Goal: Task Accomplishment & Management: Use online tool/utility

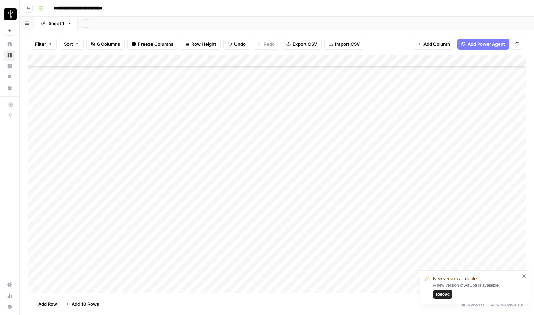
scroll to position [214, 0]
click at [486, 60] on div "Add Column" at bounding box center [277, 173] width 498 height 237
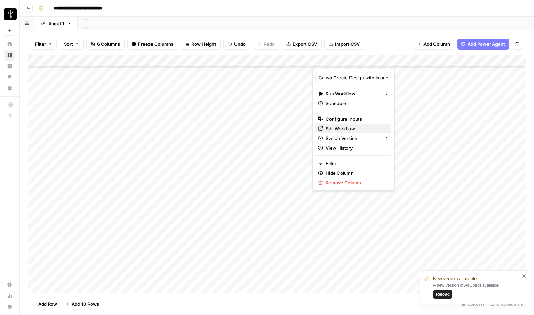
click at [343, 127] on span "Edit Workflow" at bounding box center [356, 128] width 60 height 7
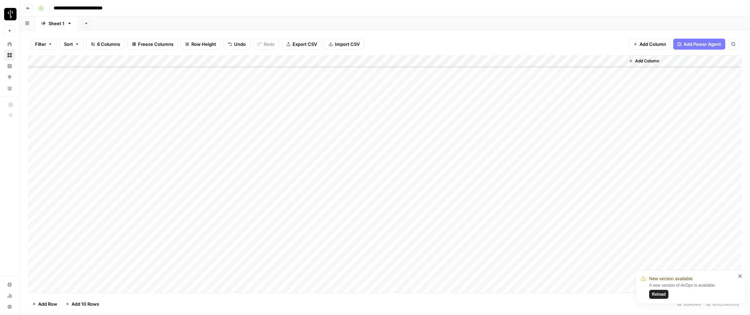
scroll to position [0, 0]
click at [534, 73] on div "Add Column" at bounding box center [683, 173] width 117 height 237
click at [534, 74] on div "Add Column" at bounding box center [683, 173] width 117 height 237
click at [497, 61] on div "Add Column" at bounding box center [385, 173] width 714 height 237
click at [516, 78] on span "All Rows" at bounding box center [519, 76] width 43 height 7
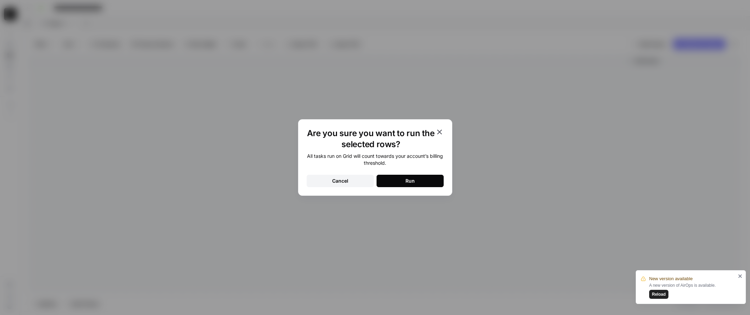
click at [430, 177] on button "Run" at bounding box center [410, 181] width 67 height 12
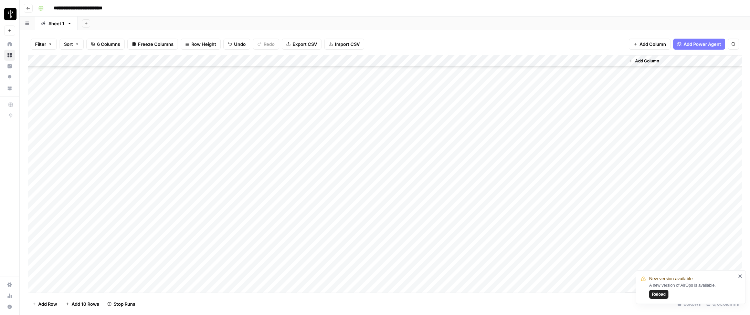
scroll to position [350, 0]
click at [534, 275] on icon "close" at bounding box center [740, 276] width 5 height 6
click at [380, 74] on div "Add Column" at bounding box center [385, 173] width 714 height 237
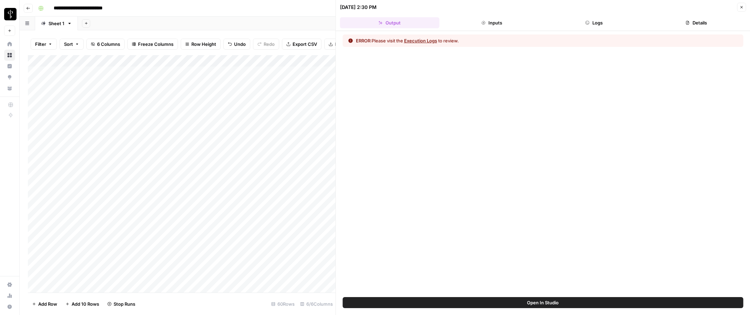
click at [534, 20] on button "Logs" at bounding box center [593, 22] width 99 height 11
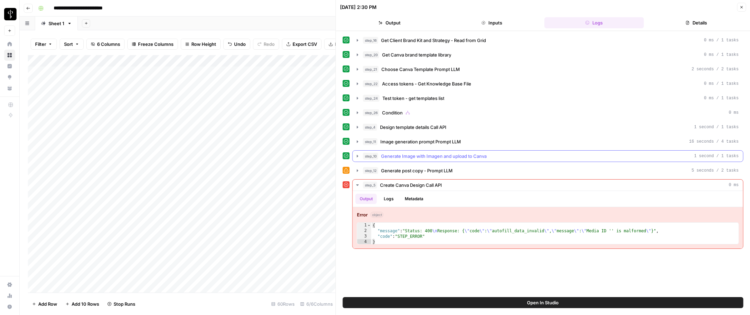
click at [360, 157] on icon "button" at bounding box center [358, 156] width 6 height 6
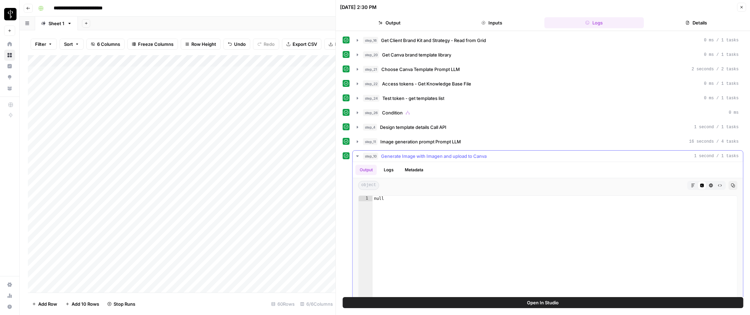
click at [382, 167] on button "Logs" at bounding box center [389, 170] width 18 height 10
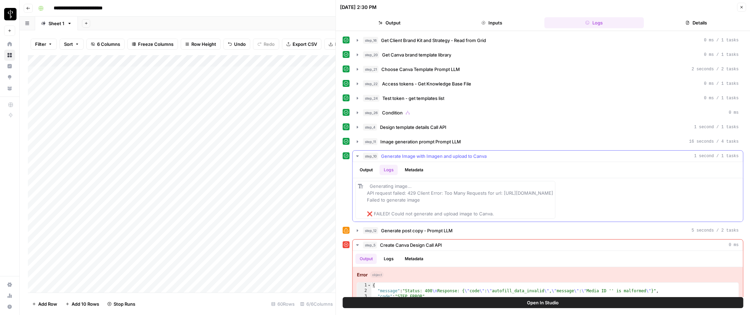
scroll to position [15, 0]
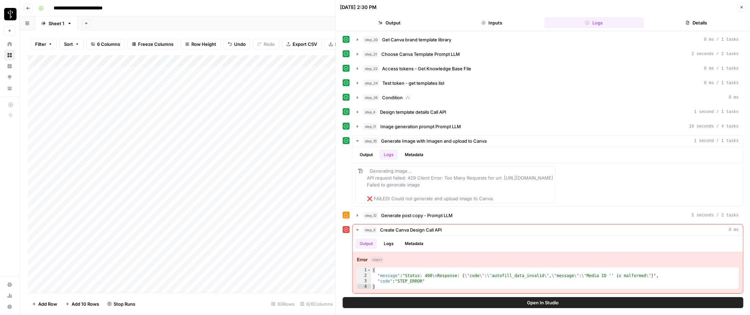
click at [534, 7] on button "Close" at bounding box center [741, 7] width 9 height 9
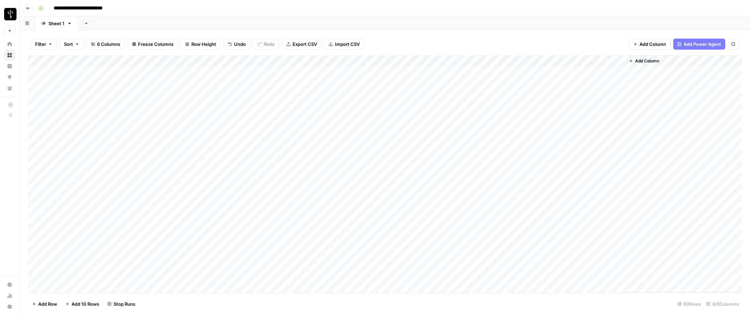
click at [445, 136] on div "Add Column" at bounding box center [385, 173] width 714 height 237
click at [445, 135] on div "Add Column" at bounding box center [385, 173] width 714 height 237
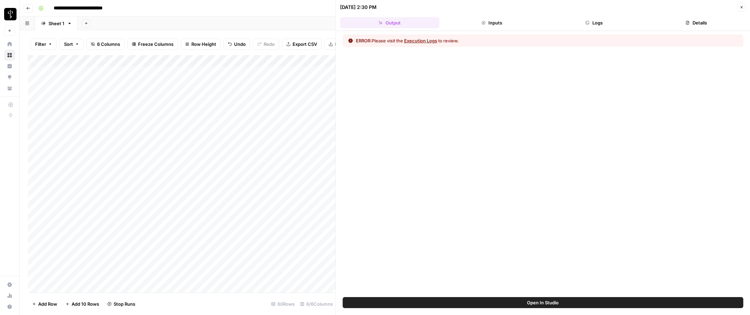
click at [534, 21] on button "Logs" at bounding box center [593, 22] width 99 height 11
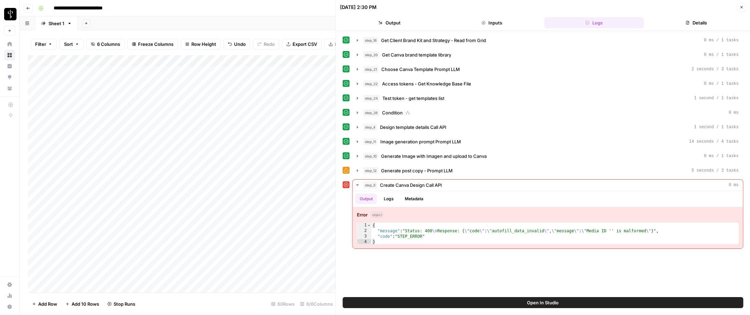
click at [534, 7] on icon "button" at bounding box center [741, 7] width 4 height 4
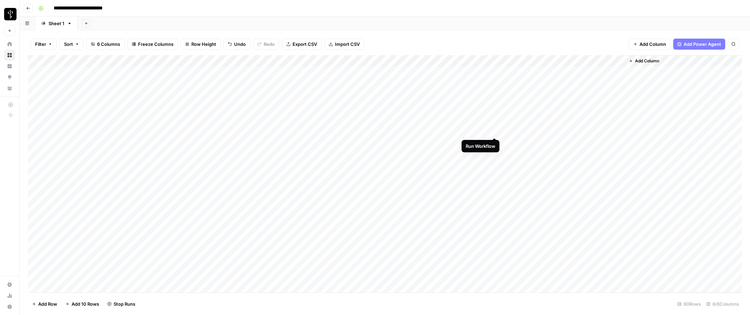
click at [496, 131] on div "Add Column" at bounding box center [385, 173] width 714 height 237
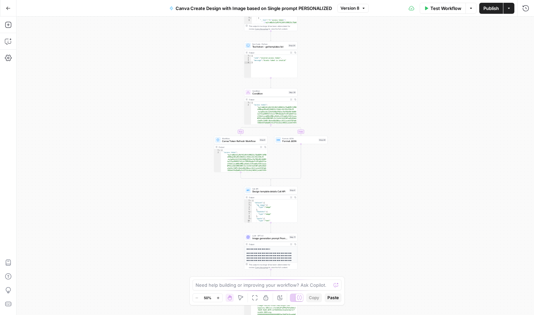
drag, startPoint x: 340, startPoint y: 75, endPoint x: 335, endPoint y: 116, distance: 42.0
click at [335, 117] on div "true false Workflow Set Inputs Inputs Read from Grid Get Client Brand Kit and S…" at bounding box center [275, 166] width 517 height 298
click at [269, 93] on span "Condition" at bounding box center [269, 94] width 35 height 3
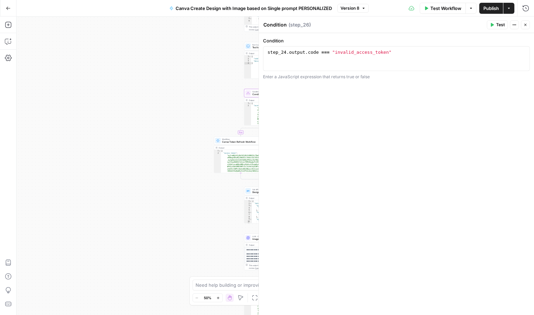
click at [527, 25] on span "Close" at bounding box center [527, 25] width 0 height 0
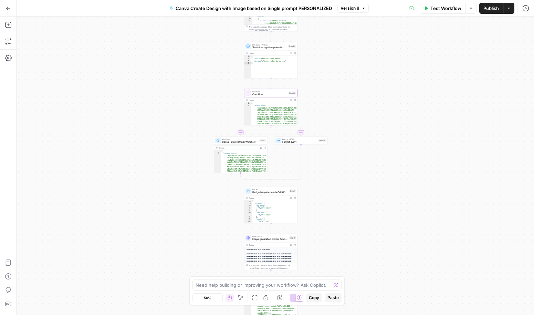
click at [262, 92] on span "Condition" at bounding box center [269, 91] width 35 height 3
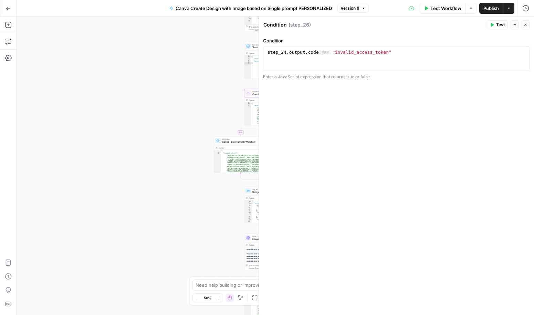
click at [524, 27] on icon "button" at bounding box center [525, 25] width 4 height 4
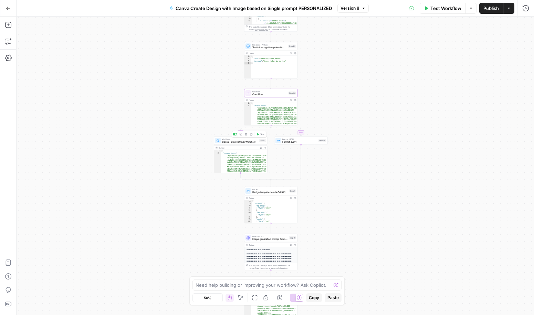
click at [250, 143] on span "Canva Token Refresh Workflow" at bounding box center [240, 141] width 36 height 3
type input "Canva API Authentication - Token refresh"
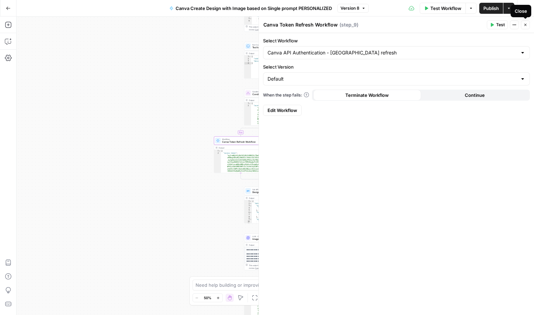
click at [529, 23] on button "Close" at bounding box center [525, 24] width 9 height 9
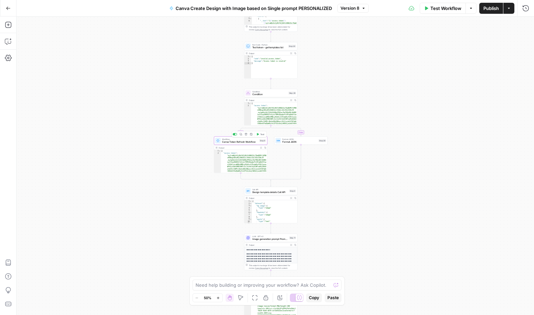
click at [260, 135] on button "Test" at bounding box center [260, 134] width 11 height 4
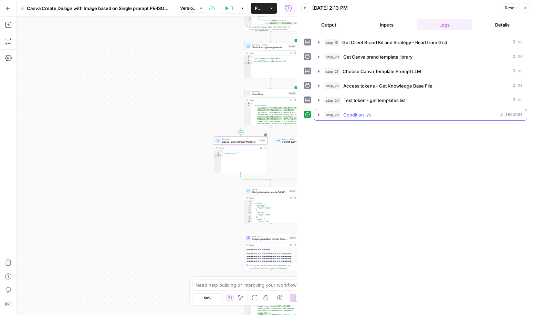
click at [320, 116] on icon "button" at bounding box center [319, 115] width 6 height 6
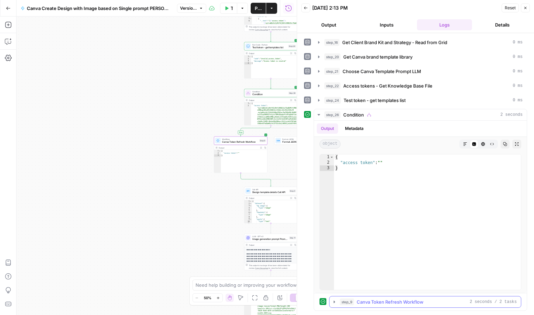
click at [332, 301] on icon "button" at bounding box center [335, 302] width 6 height 6
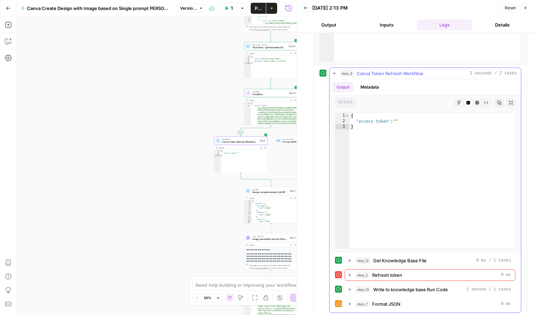
scroll to position [233, 0]
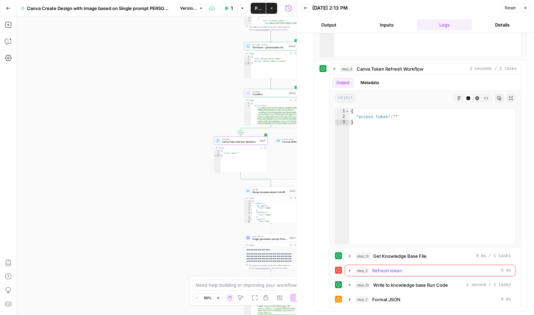
click at [378, 270] on span "Refresh token" at bounding box center [387, 270] width 30 height 7
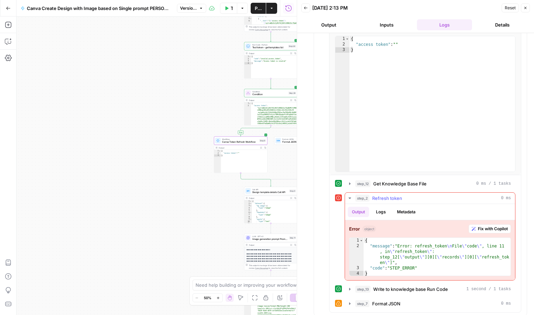
scroll to position [309, 0]
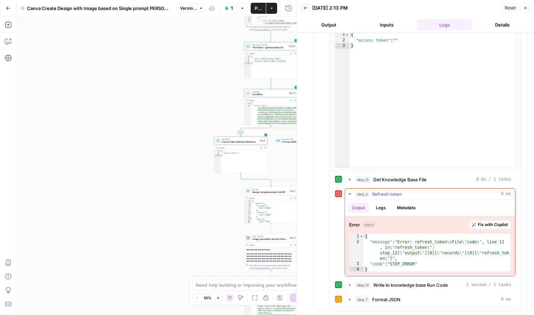
click at [378, 206] on button "Logs" at bounding box center [381, 207] width 18 height 10
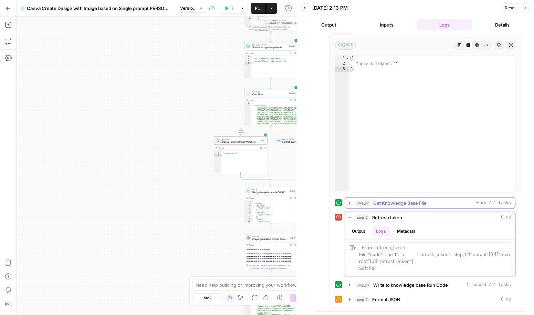
scroll to position [286, 0]
click at [373, 202] on div "step_12 Get Knowledge Base File 0 ms / 1 tasks" at bounding box center [433, 202] width 156 height 7
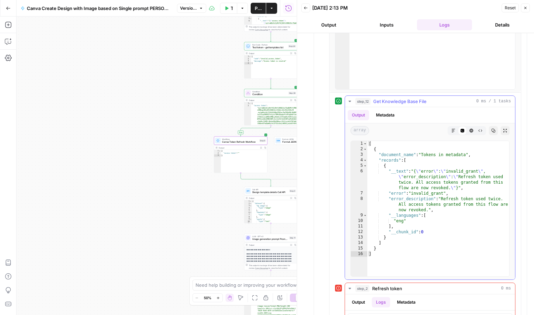
scroll to position [388, 0]
click at [529, 8] on button "Close" at bounding box center [525, 7] width 9 height 9
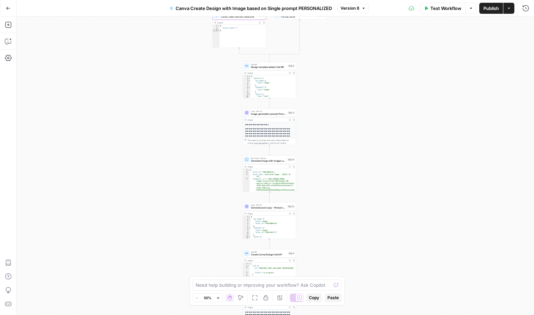
drag, startPoint x: 367, startPoint y: 225, endPoint x: 365, endPoint y: 102, distance: 124.0
click at [367, 77] on div "true false Workflow Set Inputs Inputs Read from Grid Get Client Brand Kit and S…" at bounding box center [275, 166] width 517 height 298
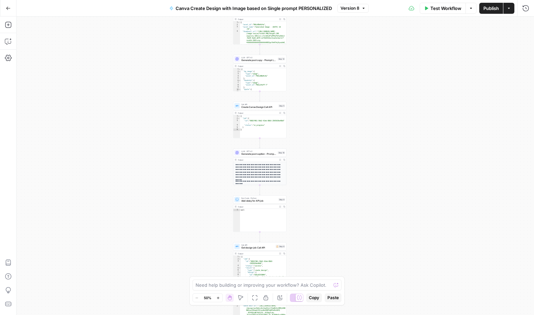
drag, startPoint x: 380, startPoint y: 223, endPoint x: 369, endPoint y: 93, distance: 131.0
click at [369, 93] on div "true false Workflow Set Inputs Inputs Read from Grid Get Client Brand Kit and S…" at bounding box center [275, 166] width 517 height 298
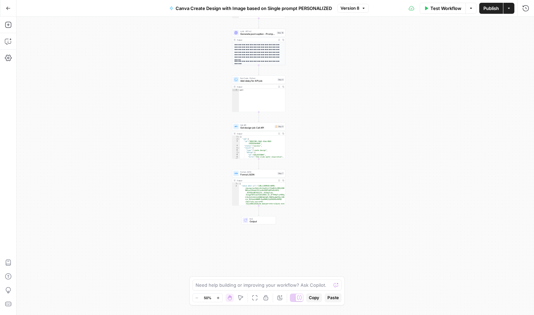
drag, startPoint x: 350, startPoint y: 219, endPoint x: 350, endPoint y: 102, distance: 116.7
click at [350, 102] on div "true false Workflow Set Inputs Inputs Read from Grid Get Client Brand Kit and S…" at bounding box center [275, 166] width 517 height 298
click at [262, 125] on span "Get design job Call API" at bounding box center [256, 124] width 33 height 3
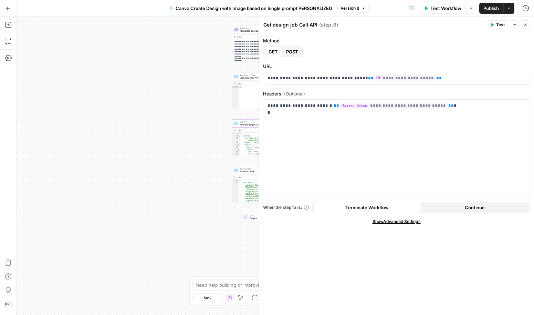
click at [525, 23] on icon "button" at bounding box center [525, 25] width 4 height 4
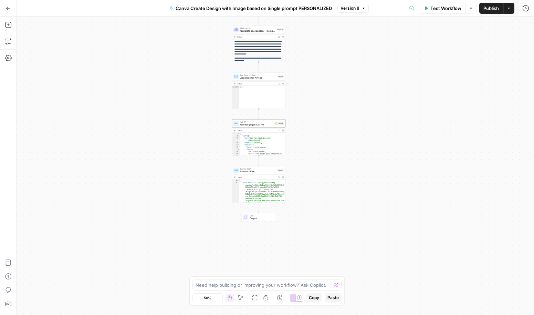
click at [279, 130] on icon "button" at bounding box center [279, 130] width 2 height 2
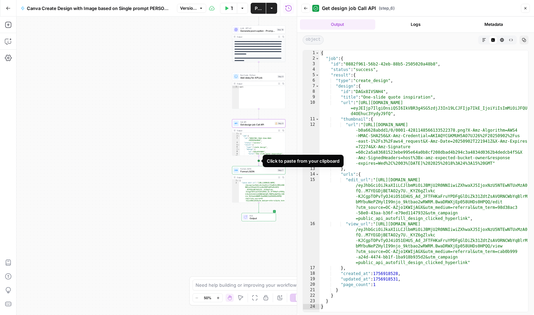
click at [259, 160] on icon "Edge from step_6 to step_7" at bounding box center [258, 161] width 1 height 10
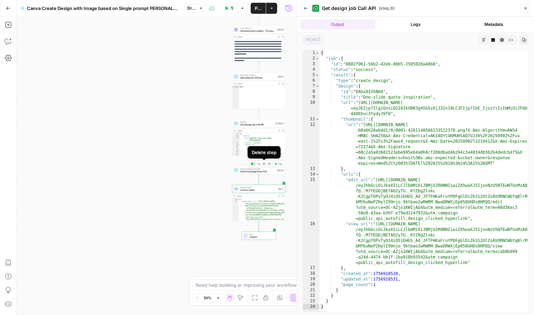
click at [265, 163] on icon "button" at bounding box center [264, 163] width 2 height 2
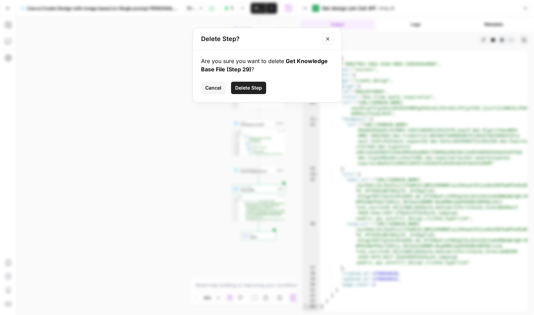
click at [257, 86] on span "Delete Step" at bounding box center [248, 87] width 27 height 7
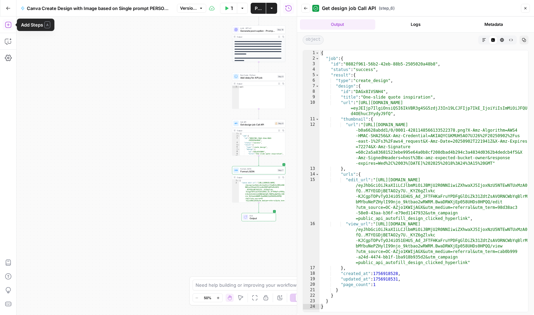
click at [8, 24] on icon "button" at bounding box center [8, 24] width 7 height 7
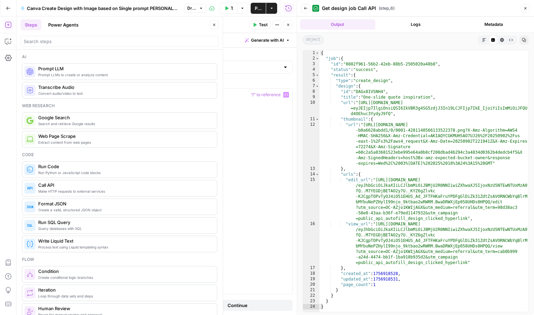
click at [74, 119] on div at bounding box center [166, 197] width 252 height 218
paste textarea "**********"
click at [101, 143] on div "import requests headers = { "Authorization" : "Bearer {token}" , "Content-Type"…" at bounding box center [167, 197] width 249 height 218
click at [212, 27] on button "Close" at bounding box center [214, 24] width 9 height 9
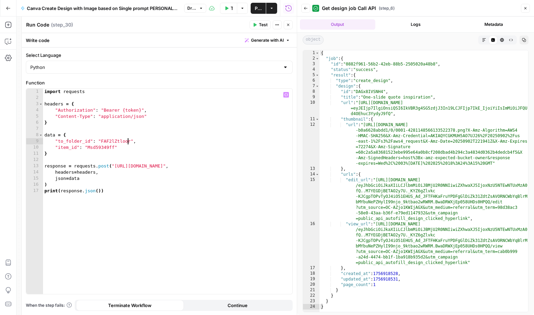
click at [128, 138] on div "import requests headers = { "Authorization" : "Bearer {token}" , "Content-Type"…" at bounding box center [167, 197] width 249 height 218
paste textarea
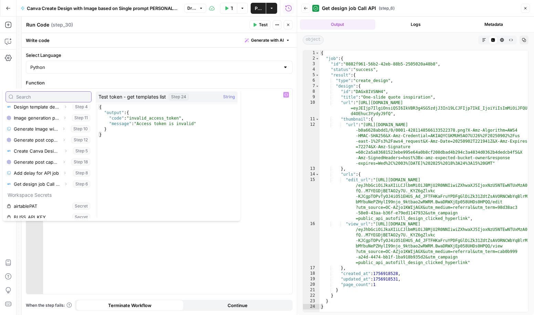
scroll to position [162, 0]
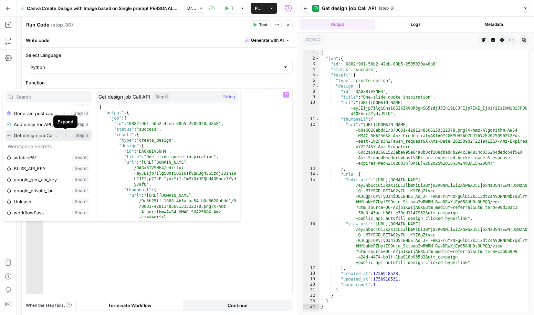
click at [66, 136] on icon "button" at bounding box center [66, 135] width 4 height 4
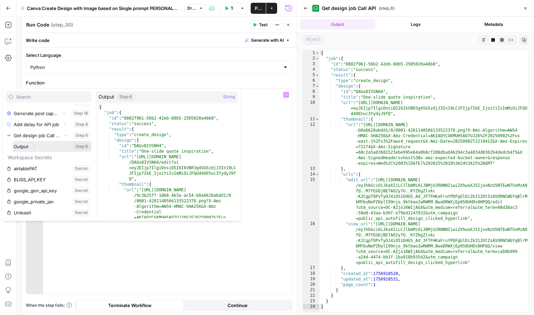
click at [37, 145] on button "Expand" at bounding box center [34, 146] width 9 height 9
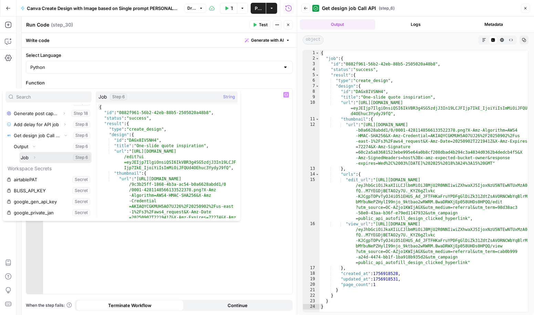
click at [36, 158] on button "Expand" at bounding box center [34, 157] width 9 height 9
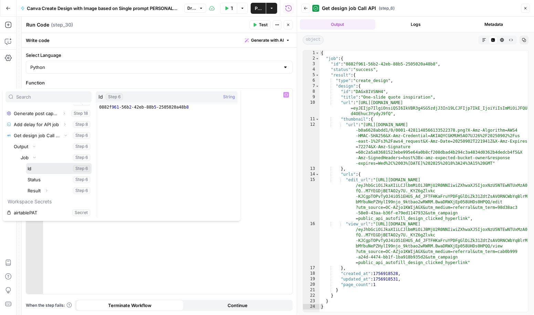
click at [38, 167] on button "Select variable Id" at bounding box center [58, 168] width 65 height 11
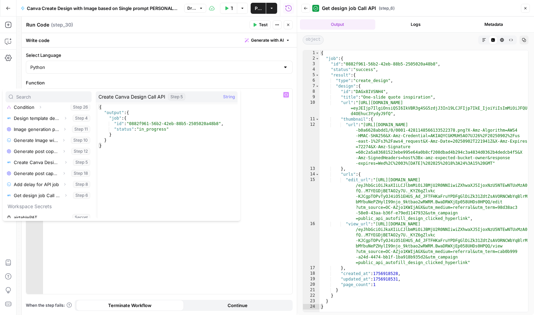
scroll to position [143, 0]
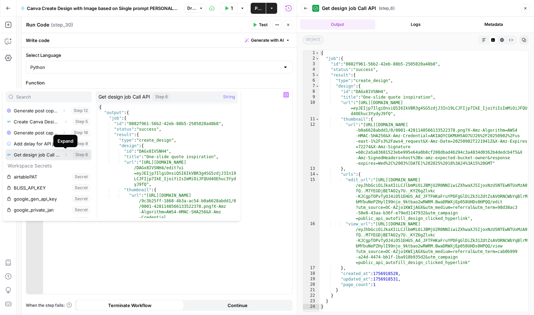
click at [65, 155] on icon "button" at bounding box center [66, 155] width 4 height 4
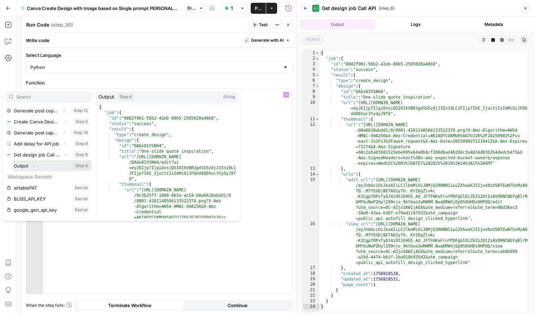
click at [34, 166] on icon "button" at bounding box center [34, 166] width 4 height 4
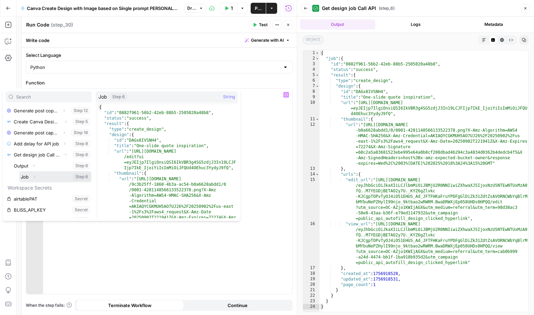
click at [34, 175] on icon "button" at bounding box center [34, 177] width 4 height 4
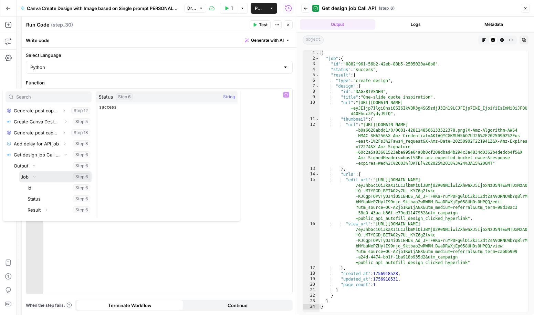
scroll to position [160, 0]
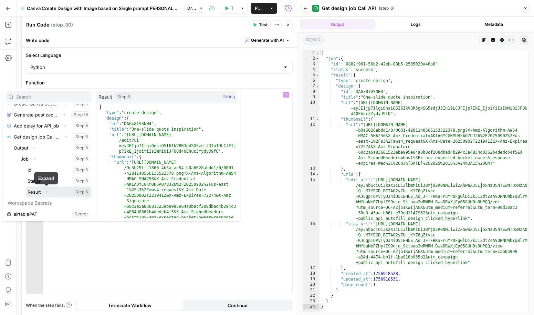
click at [46, 189] on button "Expand" at bounding box center [46, 191] width 9 height 9
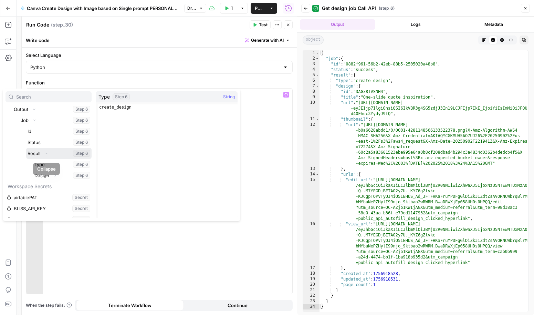
scroll to position [202, 0]
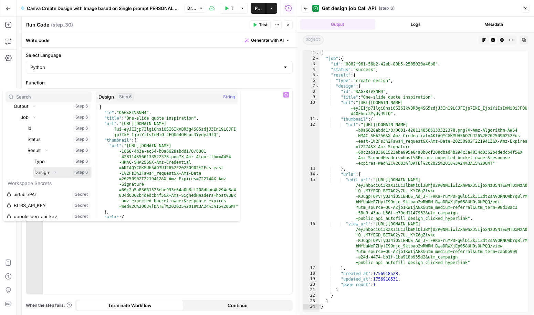
click at [56, 175] on button "Expand" at bounding box center [55, 172] width 9 height 9
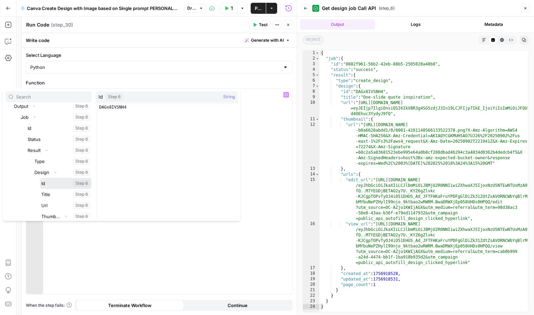
click at [51, 185] on button "Select variable Id" at bounding box center [66, 183] width 52 height 11
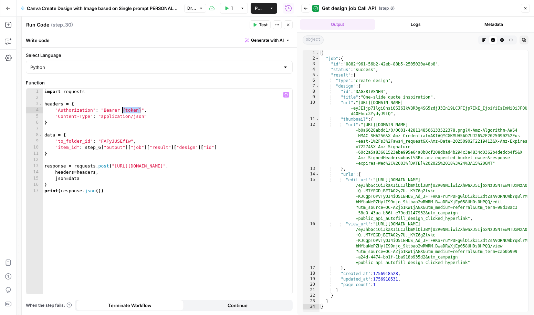
drag, startPoint x: 140, startPoint y: 110, endPoint x: 122, endPoint y: 110, distance: 18.9
click at [122, 110] on div "import requests headers = { "Authorization" : "Bearer {token}" , "Content-Type"…" at bounding box center [167, 197] width 249 height 218
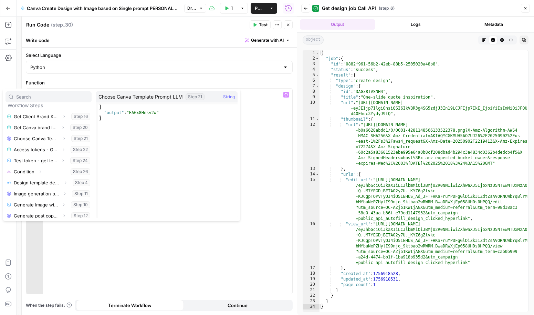
scroll to position [40, 0]
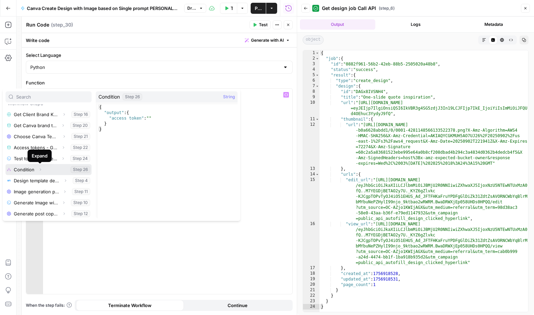
click at [41, 171] on icon "button" at bounding box center [40, 169] width 4 height 4
click at [23, 170] on button "Select variable Condition" at bounding box center [49, 169] width 86 height 11
type textarea "**********"
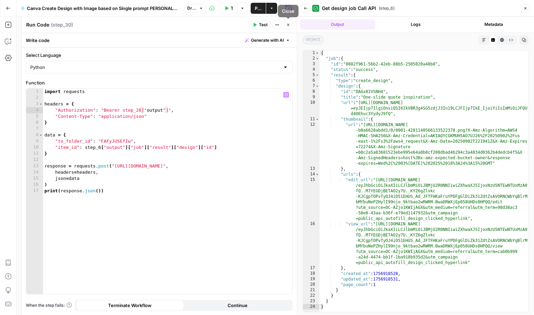
click at [291, 25] on button "Close" at bounding box center [288, 24] width 9 height 9
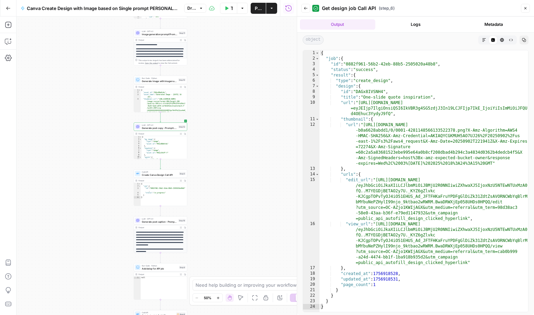
drag, startPoint x: 210, startPoint y: 114, endPoint x: 107, endPoint y: 230, distance: 155.1
click at [106, 230] on div "true false Workflow Set Inputs Inputs Read from Grid Get Client Brand Kit and S…" at bounding box center [157, 166] width 280 height 298
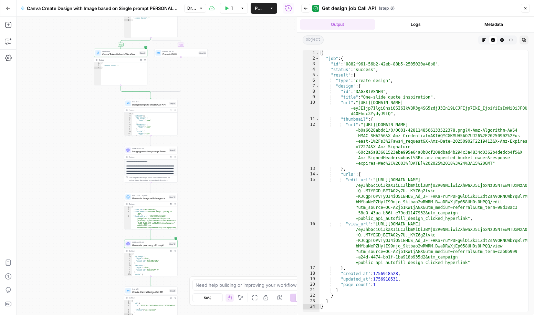
drag, startPoint x: 241, startPoint y: 87, endPoint x: 237, endPoint y: 199, distance: 112.0
click at [237, 200] on div "true false Workflow Set Inputs Inputs Read from Grid Get Client Brand Kit and S…" at bounding box center [157, 166] width 280 height 298
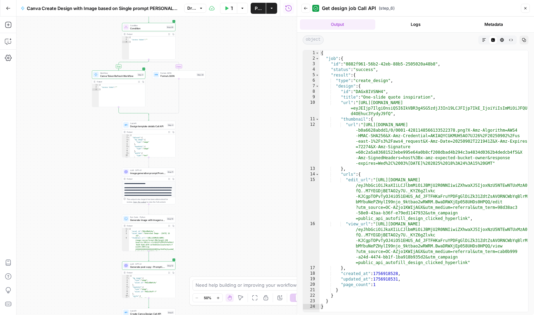
drag, startPoint x: 238, startPoint y: 94, endPoint x: 226, endPoint y: 204, distance: 111.4
click at [226, 204] on div "true false Workflow Set Inputs Inputs Read from Grid Get Client Brand Kit and S…" at bounding box center [157, 166] width 280 height 298
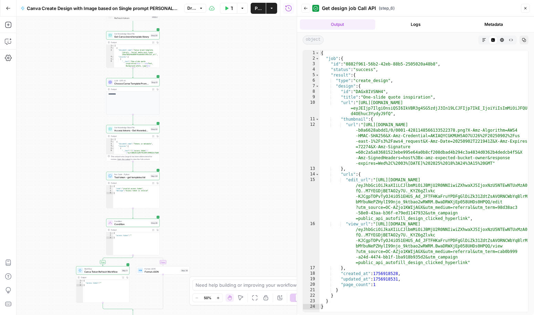
drag, startPoint x: 233, startPoint y: 85, endPoint x: 227, endPoint y: 183, distance: 98.3
click at [227, 183] on div "true false Workflow Set Inputs Inputs Read from Grid Get Client Brand Kit and S…" at bounding box center [157, 166] width 280 height 298
click at [150, 124] on icon "button" at bounding box center [150, 123] width 3 height 3
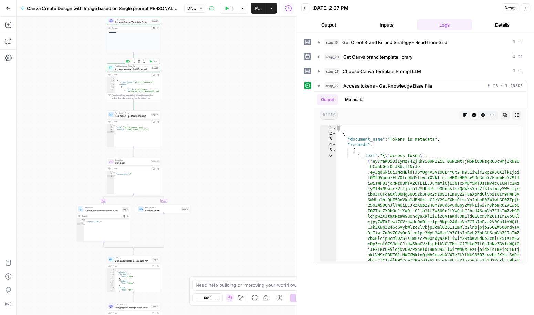
drag, startPoint x: 178, startPoint y: 185, endPoint x: 178, endPoint y: 123, distance: 61.6
click at [178, 123] on div "true false Workflow Set Inputs Inputs Read from Grid Get Client Brand Kit and S…" at bounding box center [157, 166] width 280 height 298
click at [153, 108] on span "Test" at bounding box center [155, 108] width 4 height 3
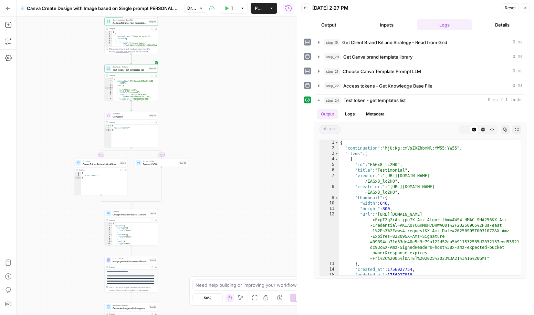
drag, startPoint x: 209, startPoint y: 174, endPoint x: 207, endPoint y: 120, distance: 53.4
click at [207, 120] on div "true false Workflow Set Inputs Inputs Read from Grid Get Client Brand Kit and S…" at bounding box center [157, 166] width 280 height 298
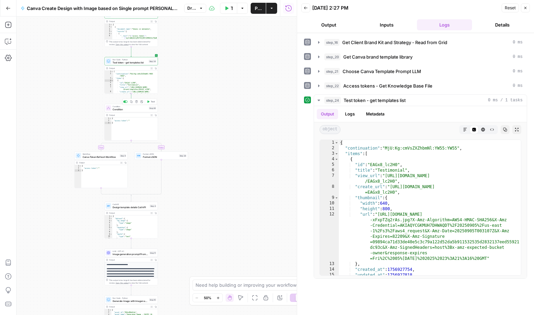
click at [151, 102] on span "Test" at bounding box center [153, 101] width 4 height 3
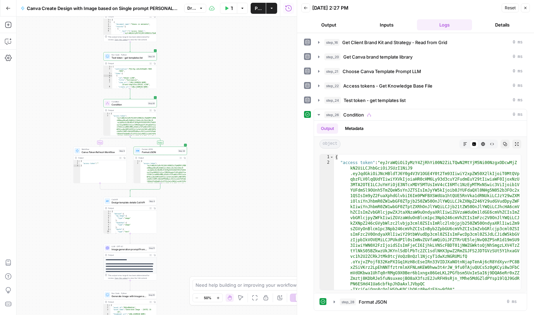
drag, startPoint x: 226, startPoint y: 198, endPoint x: 225, endPoint y: 193, distance: 4.9
click at [225, 193] on div "true false Workflow Set Inputs Inputs Read from Grid Get Client Brand Kit and S…" at bounding box center [157, 166] width 280 height 298
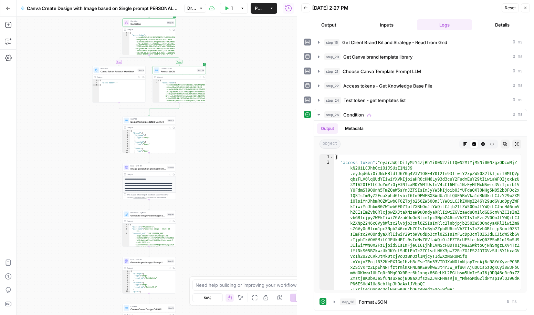
drag, startPoint x: 227, startPoint y: 218, endPoint x: 248, endPoint y: 115, distance: 105.3
click at [248, 115] on div "true false Workflow Set Inputs Inputs Read from Grid Get Client Brand Kit and S…" at bounding box center [157, 166] width 280 height 298
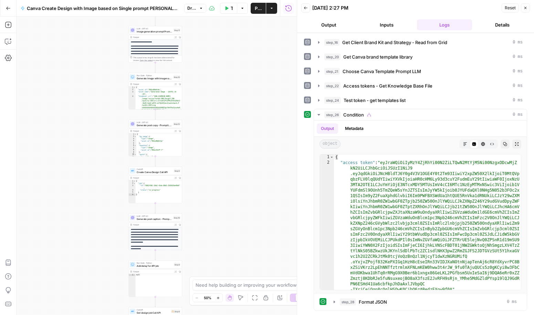
drag, startPoint x: 244, startPoint y: 259, endPoint x: 249, endPoint y: 148, distance: 111.6
click at [249, 147] on div "true false Workflow Set Inputs Inputs Read from Grid Get Client Brand Kit and S…" at bounding box center [157, 166] width 280 height 298
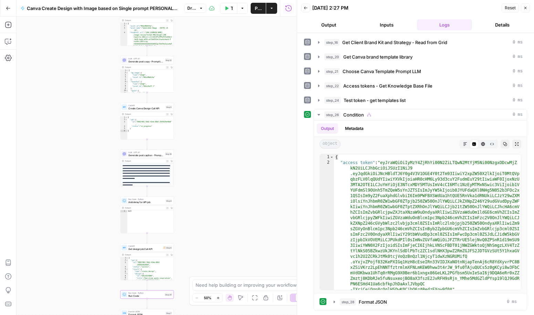
drag, startPoint x: 239, startPoint y: 251, endPoint x: 231, endPoint y: 176, distance: 75.5
click at [231, 176] on div "true false Workflow Set Inputs Inputs Read from Grid Get Client Brand Kit and S…" at bounding box center [157, 166] width 280 height 298
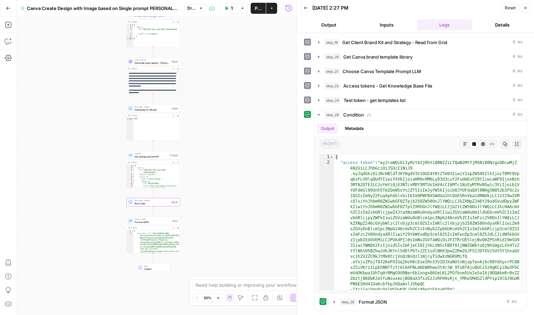
drag, startPoint x: 232, startPoint y: 237, endPoint x: 238, endPoint y: 157, distance: 80.1
click at [238, 157] on div "true false Workflow Set Inputs Inputs Read from Grid Get Client Brand Kit and S…" at bounding box center [157, 166] width 280 height 298
click at [146, 203] on span "Run Code" at bounding box center [152, 202] width 35 height 3
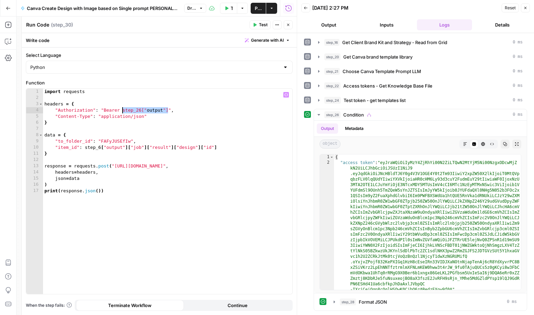
drag, startPoint x: 168, startPoint y: 111, endPoint x: 123, endPoint y: 108, distance: 45.5
click at [123, 108] on div "import requests headers = { "Authorization" : "Bearer step_26[" output "]" , "C…" at bounding box center [167, 197] width 249 height 218
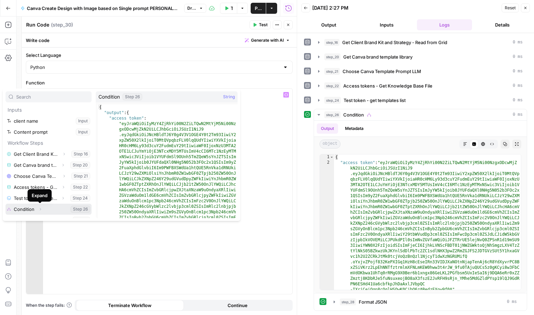
click at [41, 207] on icon "button" at bounding box center [40, 209] width 4 height 4
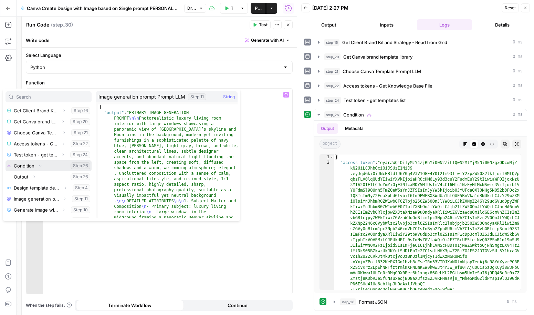
scroll to position [53, 0]
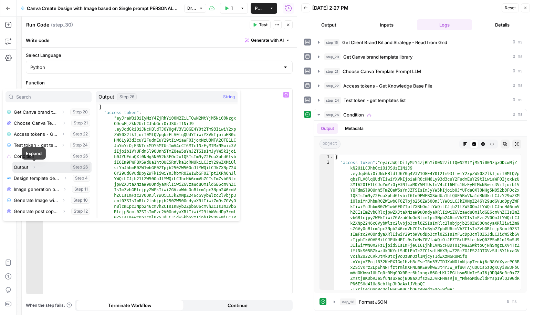
click at [34, 166] on icon "button" at bounding box center [34, 167] width 4 height 4
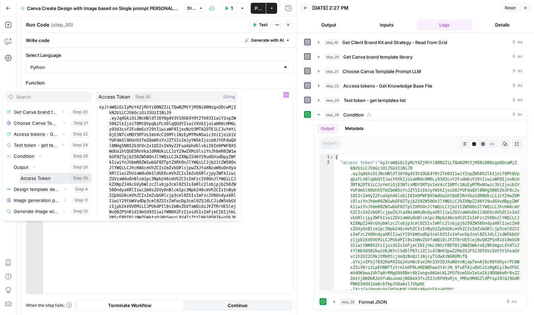
click at [35, 177] on button "Select variable Access Token" at bounding box center [55, 177] width 72 height 11
type textarea "**********"
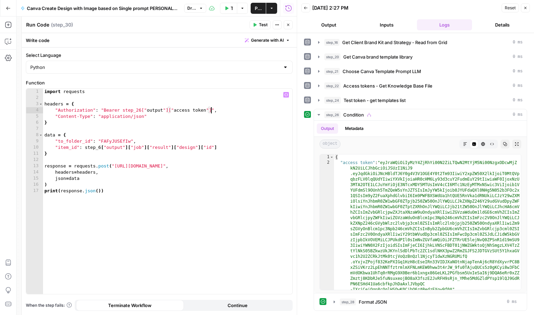
click at [257, 25] on button "Test" at bounding box center [260, 24] width 21 height 9
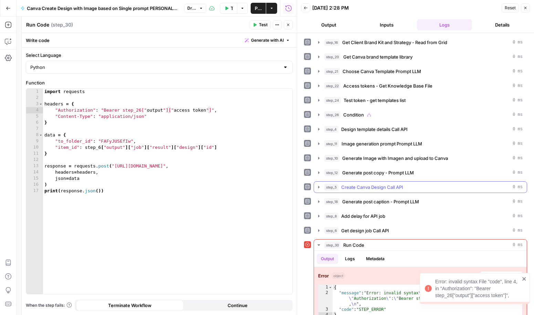
scroll to position [10, 0]
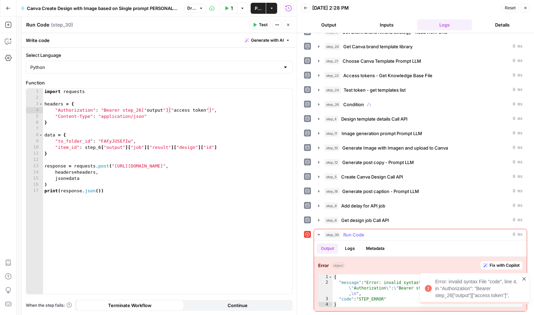
click at [492, 267] on span "Fix with Copilot" at bounding box center [505, 265] width 30 height 6
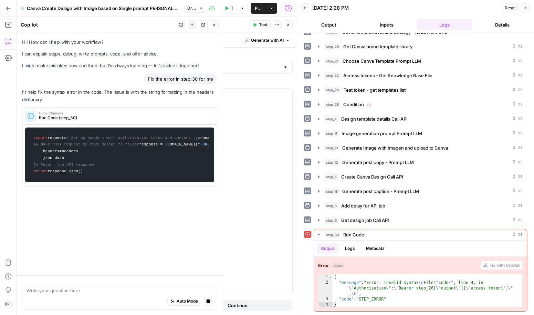
scroll to position [0, 0]
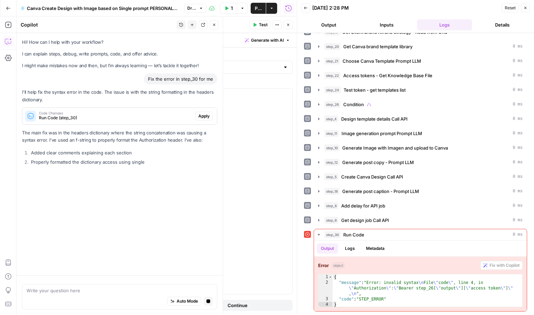
click at [199, 114] on span "Apply" at bounding box center [203, 116] width 11 height 6
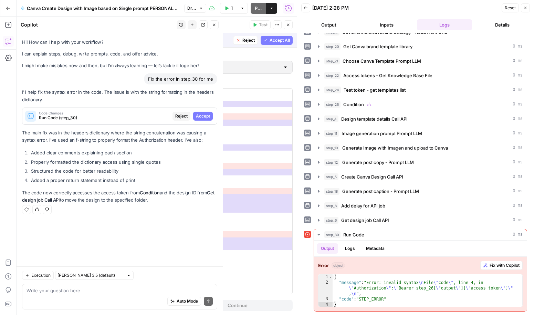
click at [265, 37] on button "Accept All" at bounding box center [277, 40] width 32 height 9
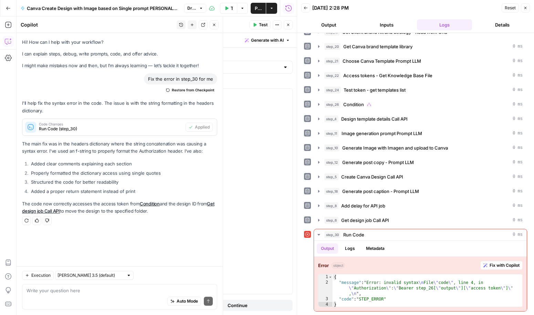
click at [258, 24] on button "Test" at bounding box center [260, 24] width 21 height 9
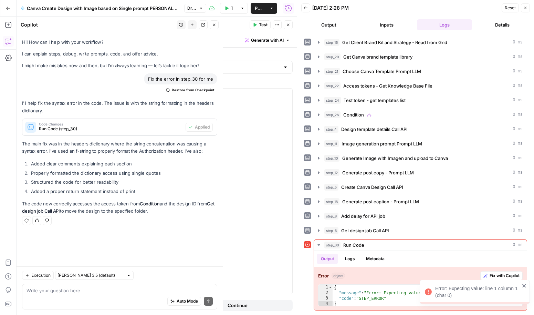
click at [523, 285] on icon "close" at bounding box center [523, 285] width 3 height 3
click at [501, 274] on span "Fix with Copilot" at bounding box center [505, 275] width 30 height 6
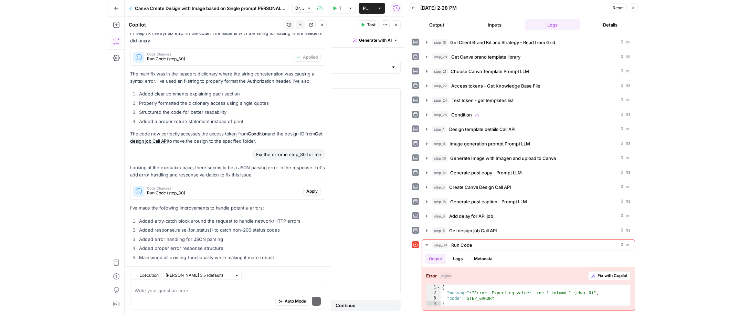
scroll to position [101, 0]
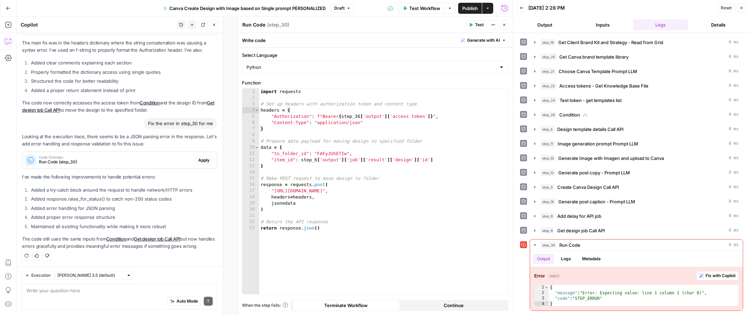
click at [203, 160] on span "Apply" at bounding box center [203, 160] width 11 height 6
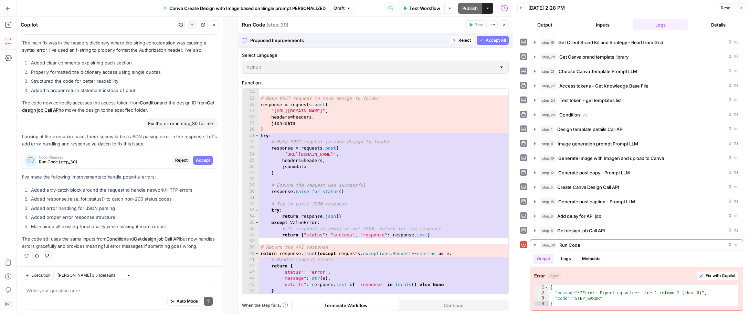
scroll to position [80, 0]
click at [481, 39] on icon "button" at bounding box center [482, 40] width 4 height 4
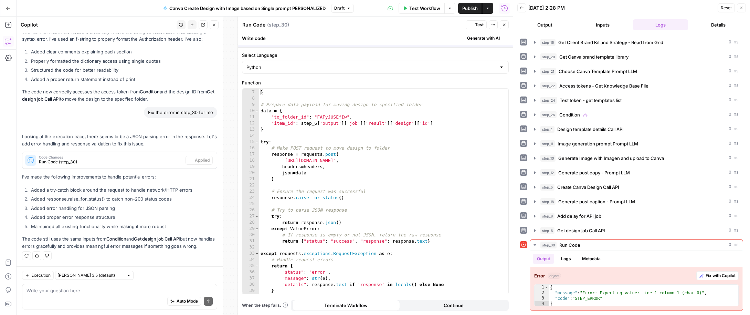
scroll to position [36, 0]
click at [478, 22] on span "Test" at bounding box center [479, 25] width 9 height 6
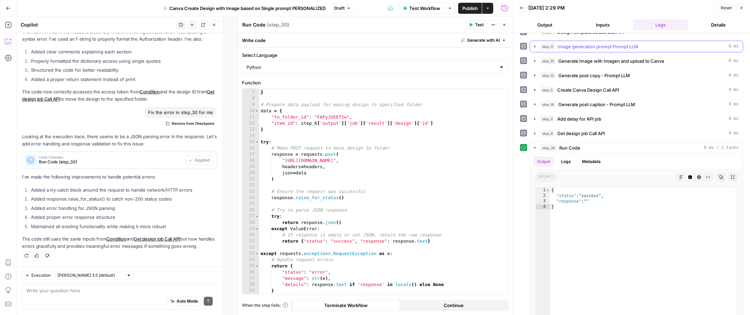
scroll to position [112, 0]
